Goal: Navigation & Orientation: Find specific page/section

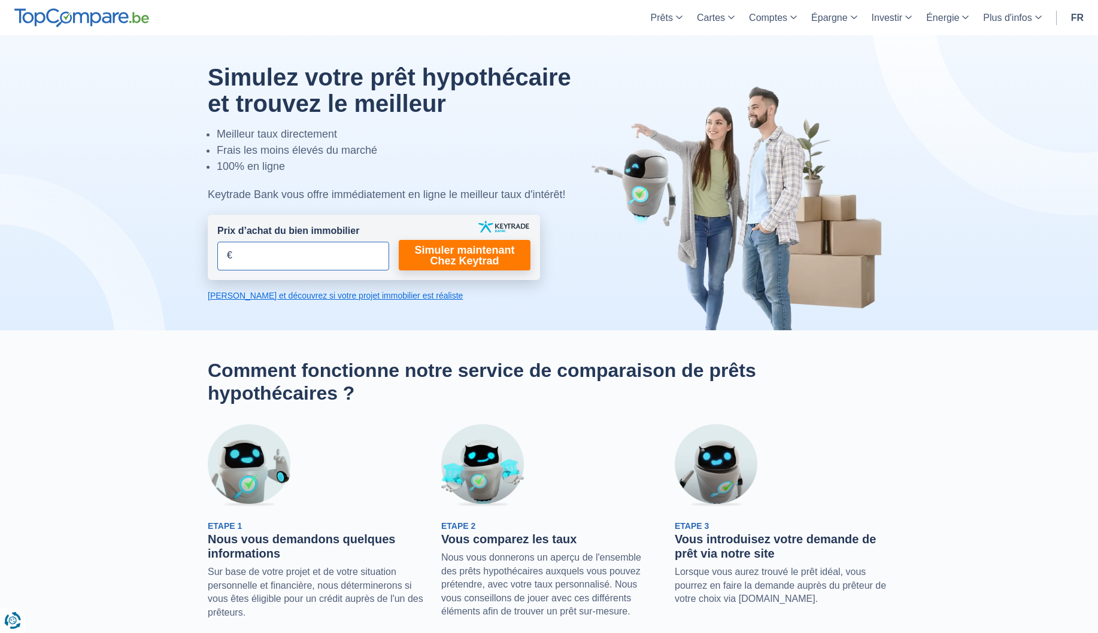
click at [335, 248] on input "Prix d’achat du bien immobilier" at bounding box center [303, 256] width 172 height 29
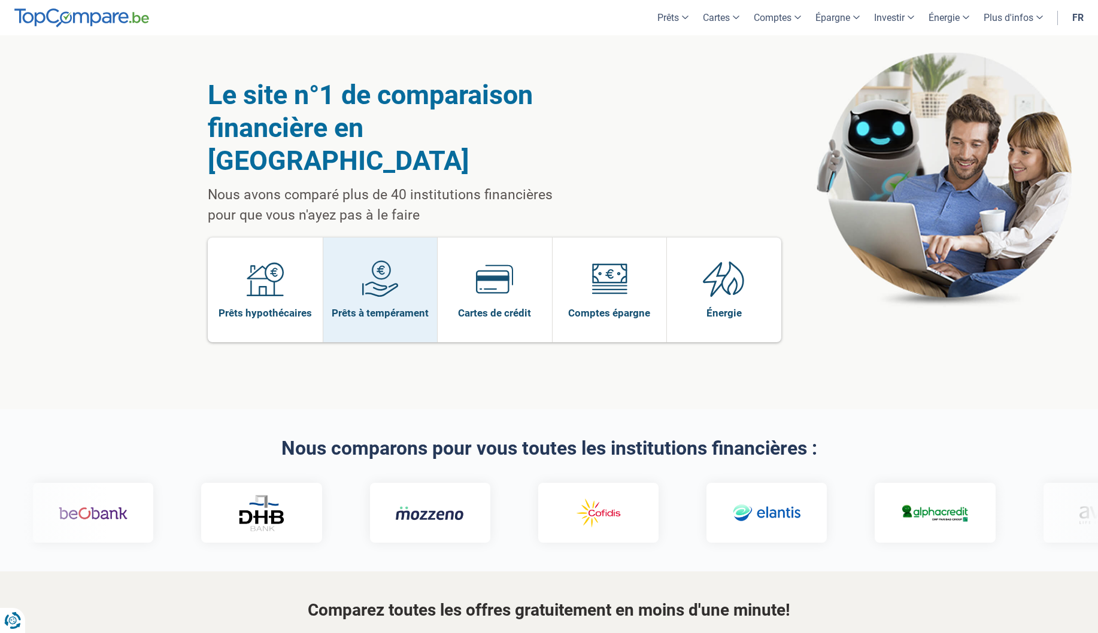
click at [368, 260] on img at bounding box center [380, 278] width 37 height 37
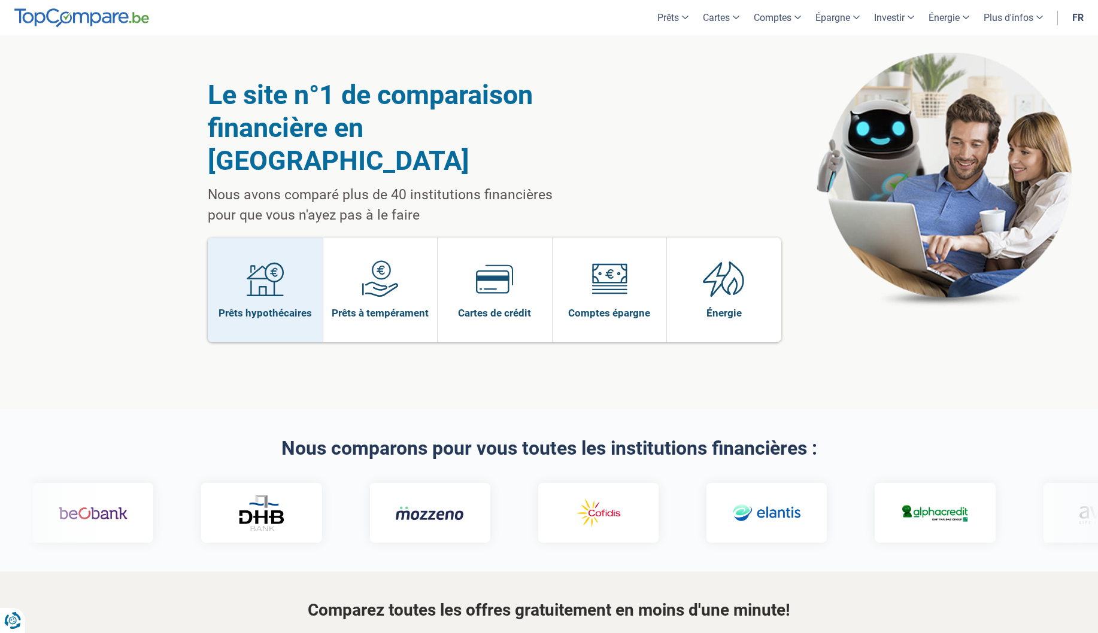
click at [288, 254] on link "Prêts hypothécaires" at bounding box center [265, 290] width 115 height 105
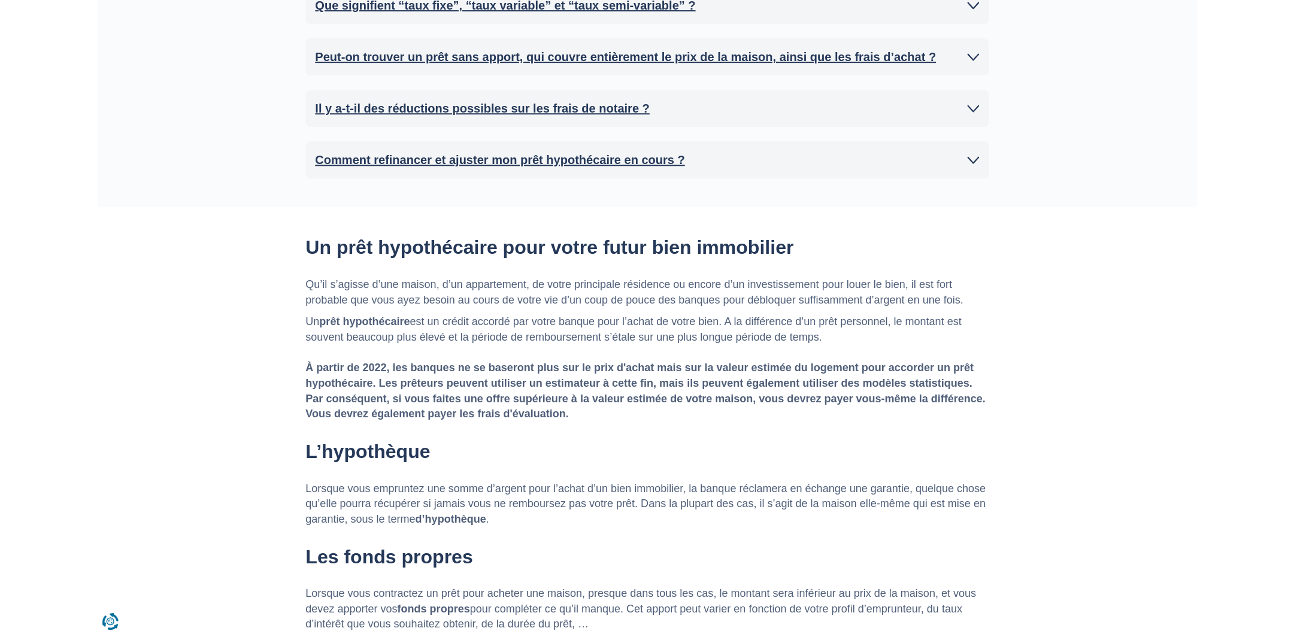
scroll to position [1242, 0]
